Goal: Navigation & Orientation: Find specific page/section

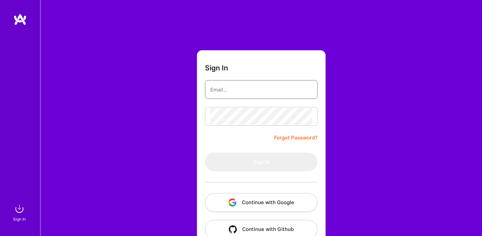
type input "[PERSON_NAME][EMAIL_ADDRESS][PERSON_NAME][DOMAIN_NAME]"
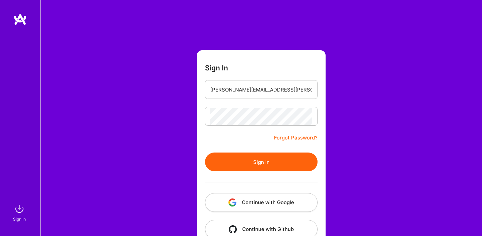
click at [227, 164] on button "Sign In" at bounding box center [261, 162] width 113 height 19
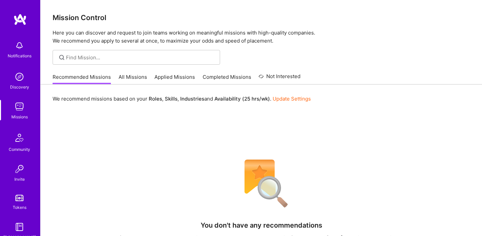
click at [20, 107] on img at bounding box center [19, 106] width 13 height 13
